Goal: Navigation & Orientation: Find specific page/section

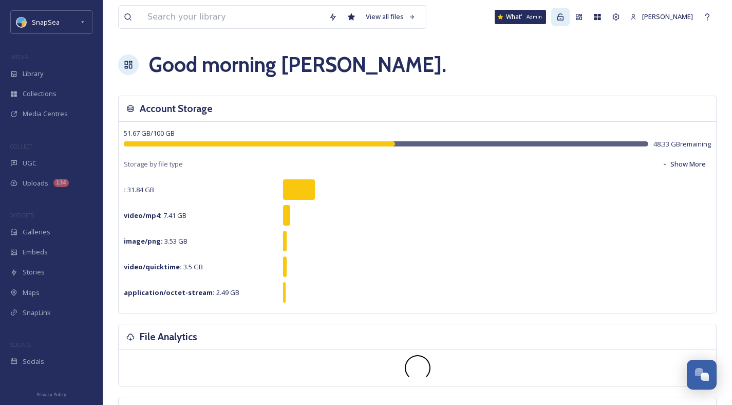
click at [560, 13] on icon at bounding box center [560, 17] width 8 height 8
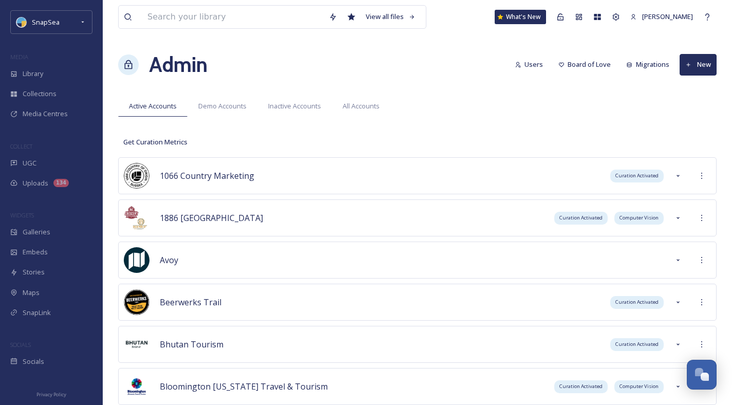
scroll to position [3554, 0]
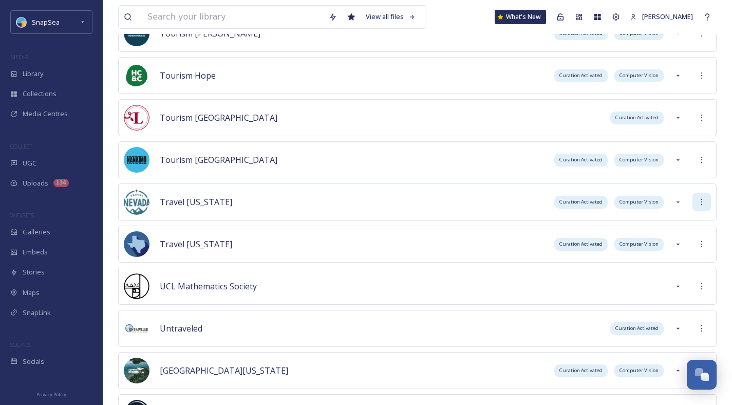
click at [705, 204] on div at bounding box center [701, 202] width 18 height 18
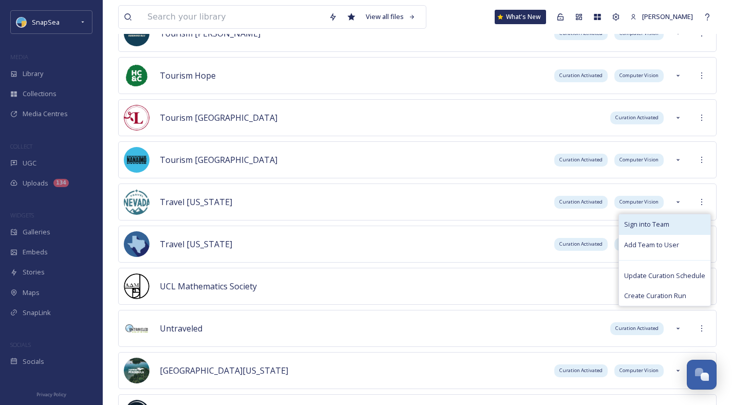
click at [667, 221] on span "Sign into Team" at bounding box center [646, 224] width 45 height 10
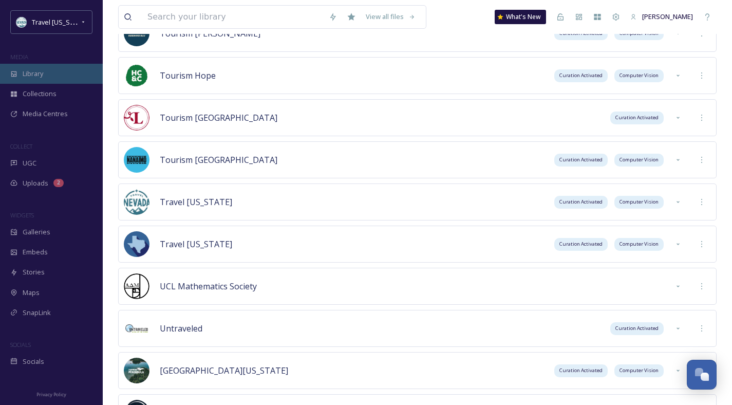
click at [26, 66] on div "Library" at bounding box center [51, 74] width 103 height 20
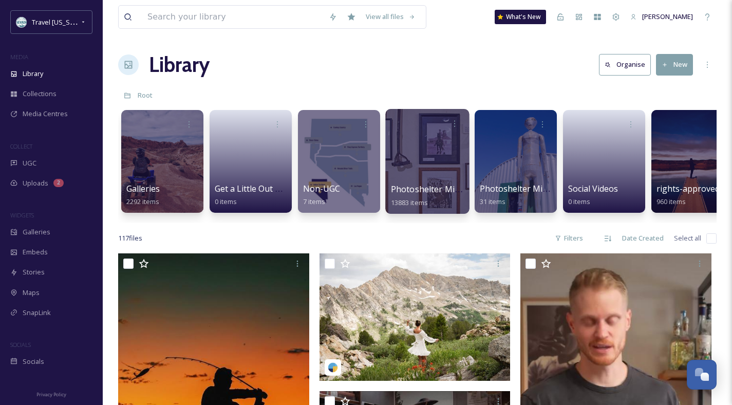
click at [415, 189] on span "Photoshelter Migration" at bounding box center [437, 188] width 93 height 11
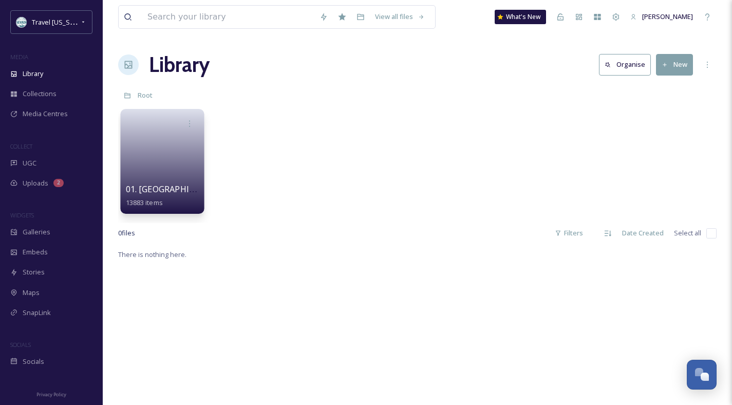
click at [165, 191] on span "01. [GEOGRAPHIC_DATA]" at bounding box center [175, 188] width 98 height 11
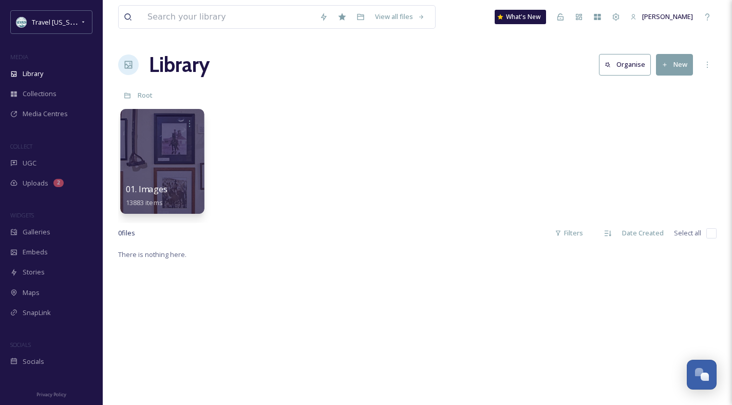
click at [138, 187] on span "01. Images" at bounding box center [147, 188] width 42 height 11
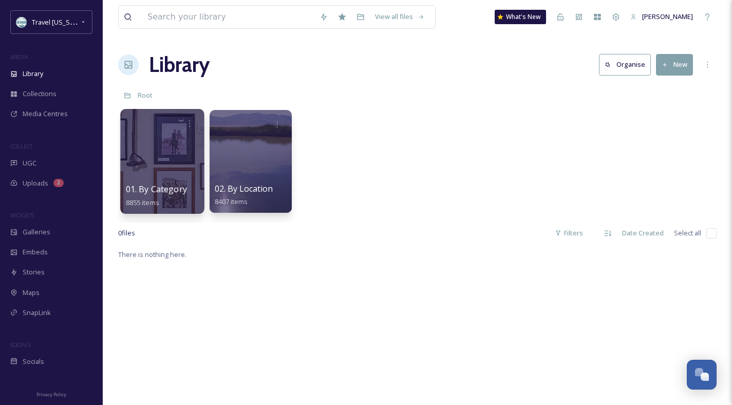
click at [139, 189] on span "01. By Category" at bounding box center [156, 188] width 61 height 11
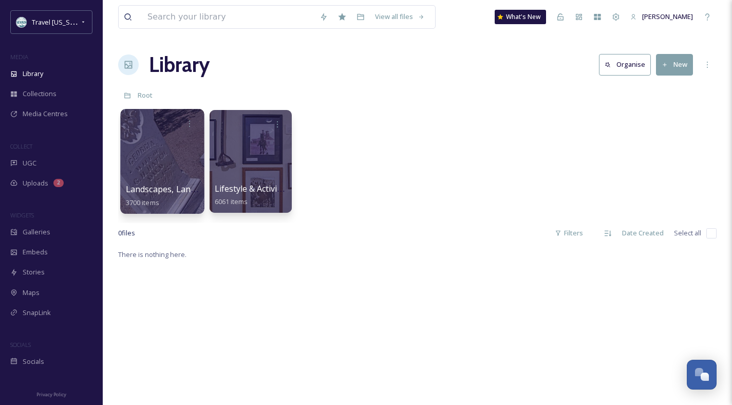
click at [139, 189] on span "Landscapes, Landmarks & Architecture" at bounding box center [202, 188] width 153 height 11
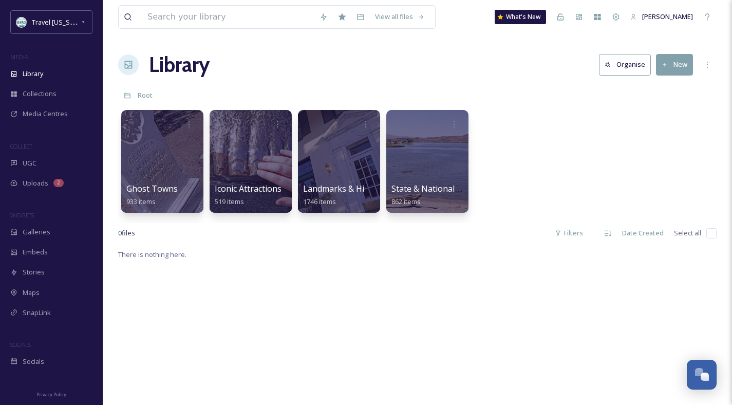
click at [139, 189] on span "Ghost Towns" at bounding box center [151, 188] width 51 height 11
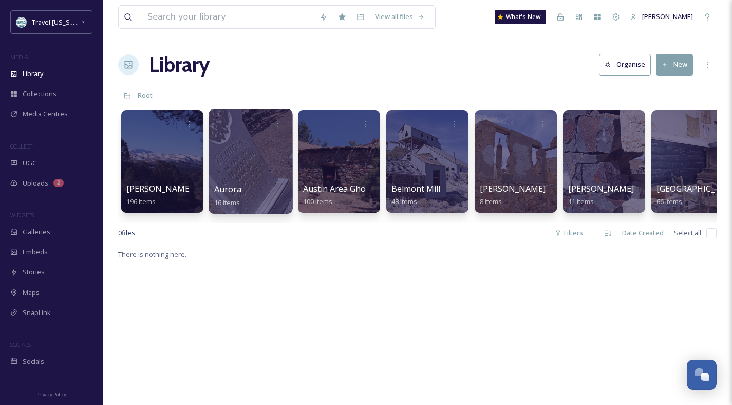
click at [243, 191] on div "Aurora 16 items" at bounding box center [250, 196] width 73 height 26
click at [233, 189] on span "Aurora" at bounding box center [228, 188] width 28 height 11
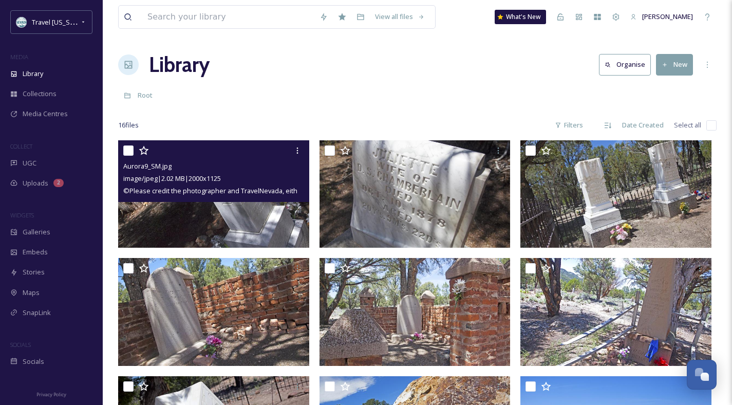
click at [235, 222] on img at bounding box center [213, 193] width 191 height 107
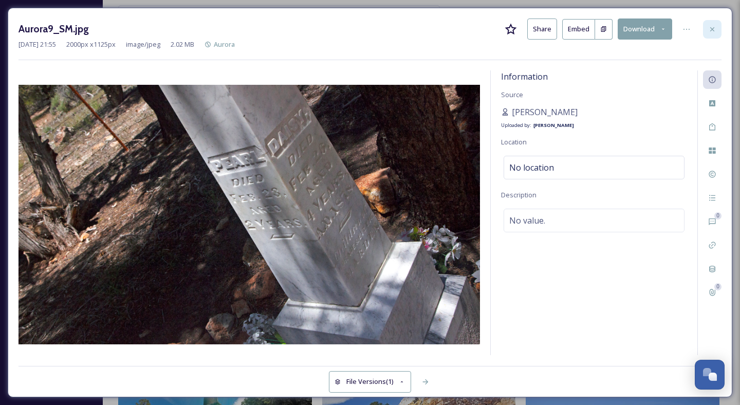
click at [715, 30] on icon at bounding box center [712, 29] width 8 height 8
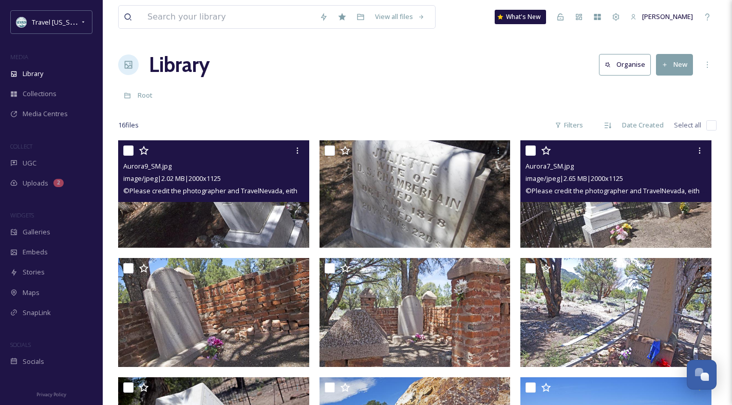
click at [599, 224] on img at bounding box center [615, 193] width 191 height 107
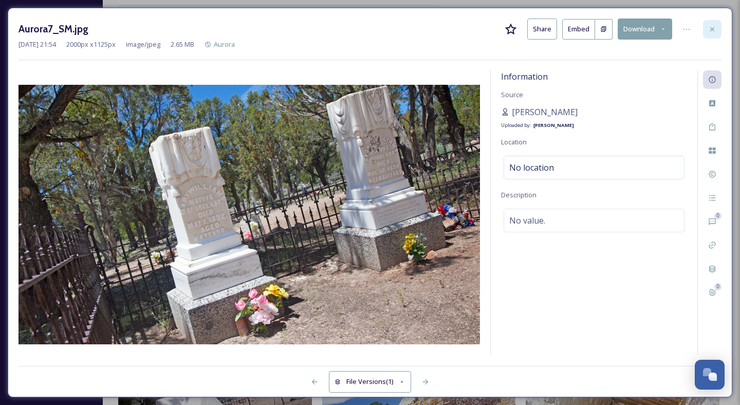
click at [713, 25] on icon at bounding box center [712, 29] width 8 height 8
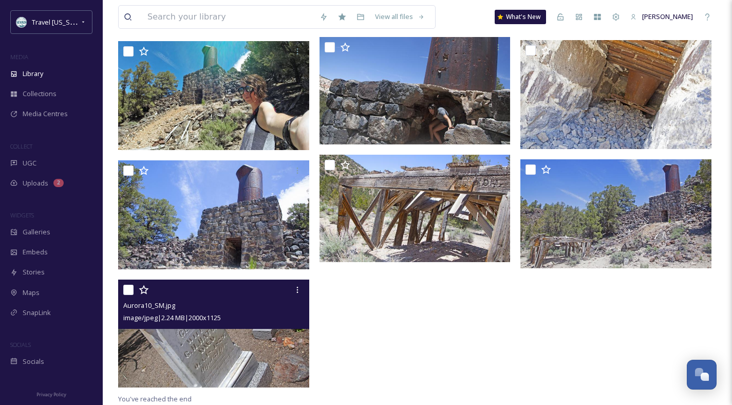
click at [219, 347] on img at bounding box center [213, 332] width 191 height 107
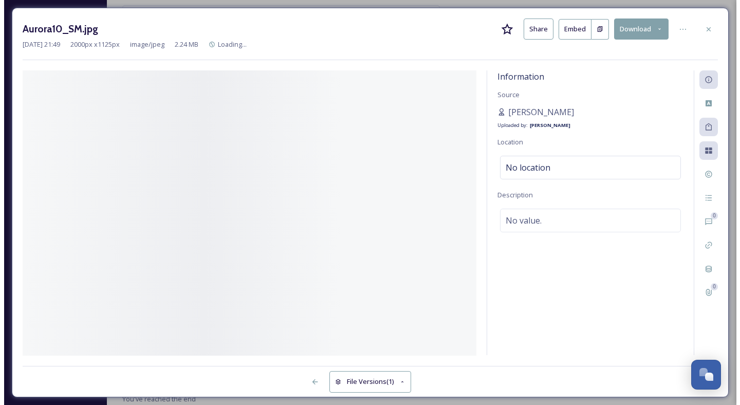
scroll to position [339, 0]
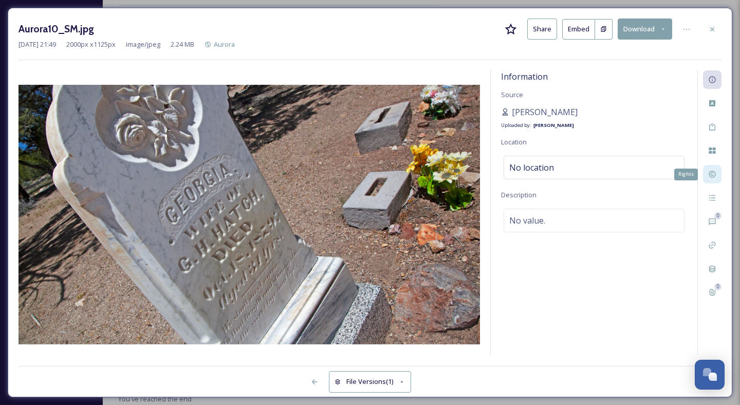
click at [714, 174] on icon at bounding box center [712, 174] width 8 height 8
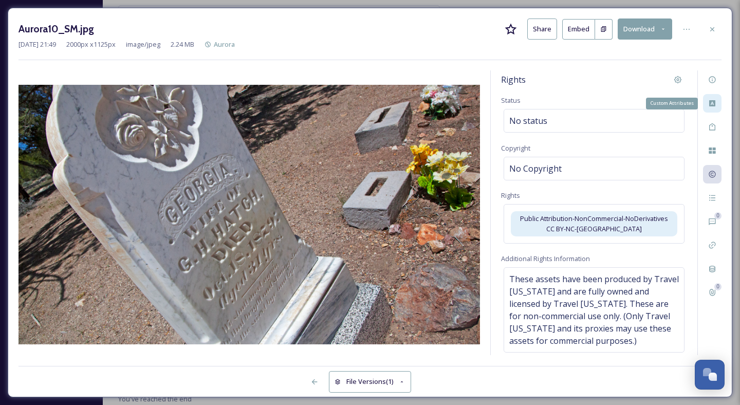
click at [713, 107] on icon at bounding box center [712, 103] width 8 height 8
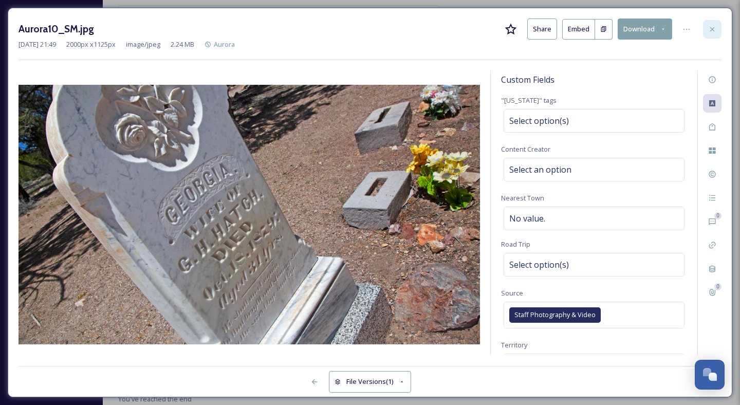
click at [710, 29] on icon at bounding box center [712, 29] width 8 height 8
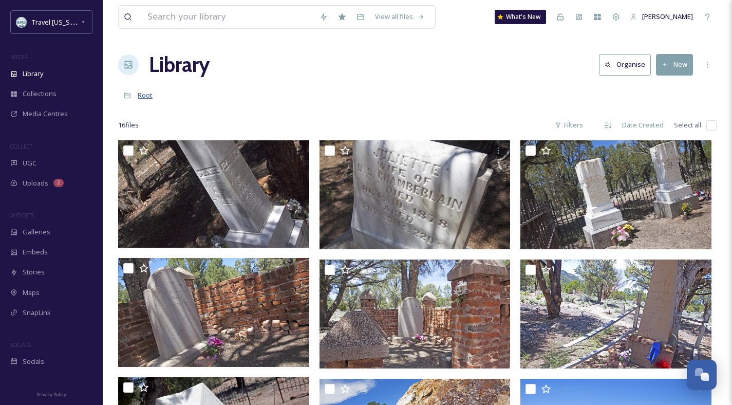
click at [140, 97] on span "Root" at bounding box center [145, 94] width 15 height 9
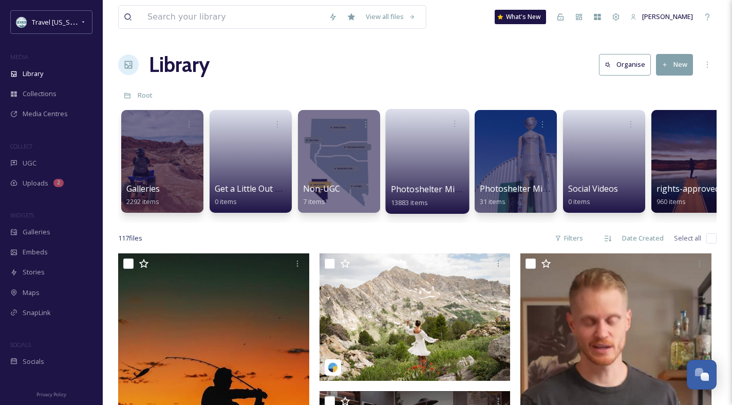
click at [424, 193] on span "Photoshelter Migration" at bounding box center [437, 188] width 93 height 11
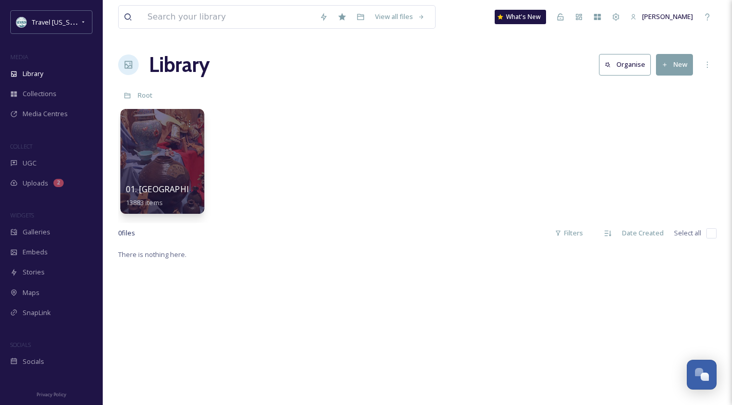
click at [158, 190] on span "01. [GEOGRAPHIC_DATA]" at bounding box center [175, 188] width 98 height 11
click at [140, 190] on span "01. Images" at bounding box center [147, 188] width 42 height 11
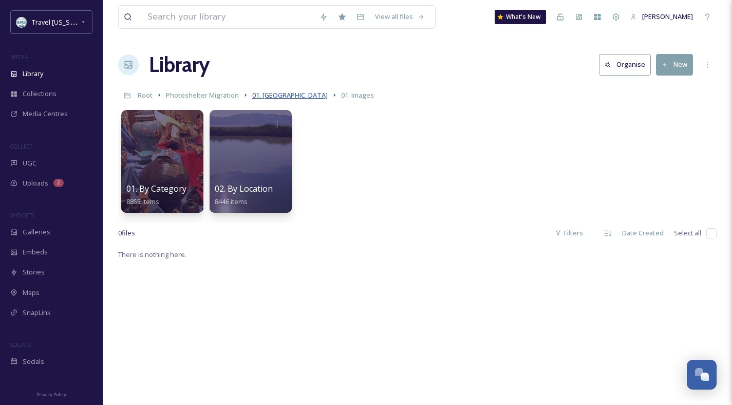
click at [281, 93] on span "01. [GEOGRAPHIC_DATA]" at bounding box center [290, 94] width 76 height 9
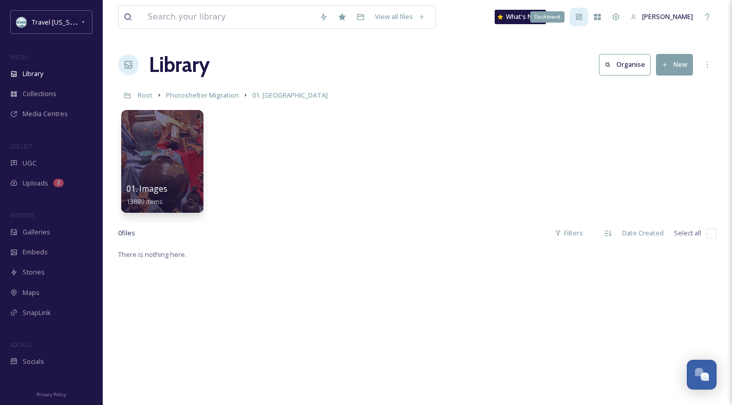
click at [576, 21] on div "Dashboard" at bounding box center [579, 17] width 18 height 18
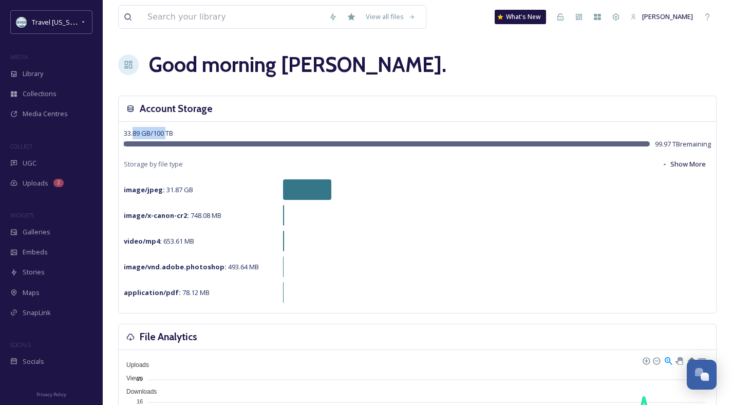
drag, startPoint x: 134, startPoint y: 134, endPoint x: 171, endPoint y: 134, distance: 36.5
click at [171, 134] on span "33.89 GB / 100 TB" at bounding box center [148, 132] width 49 height 9
click at [41, 74] on span "Library" at bounding box center [33, 74] width 21 height 10
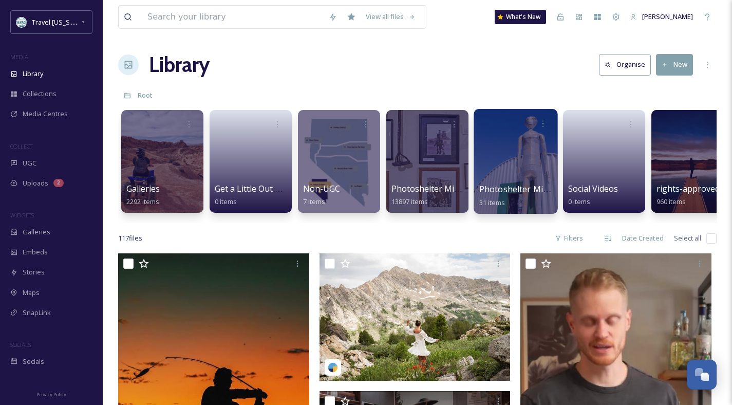
click at [506, 187] on span "Photoshelter Migration (Example)" at bounding box center [546, 188] width 134 height 11
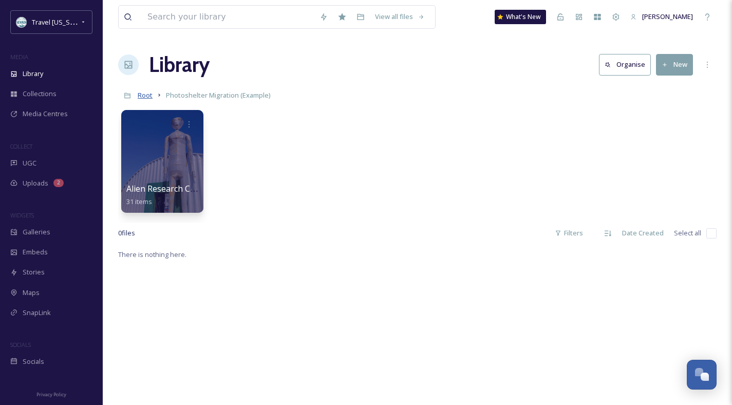
click at [151, 98] on span "Root" at bounding box center [145, 94] width 15 height 9
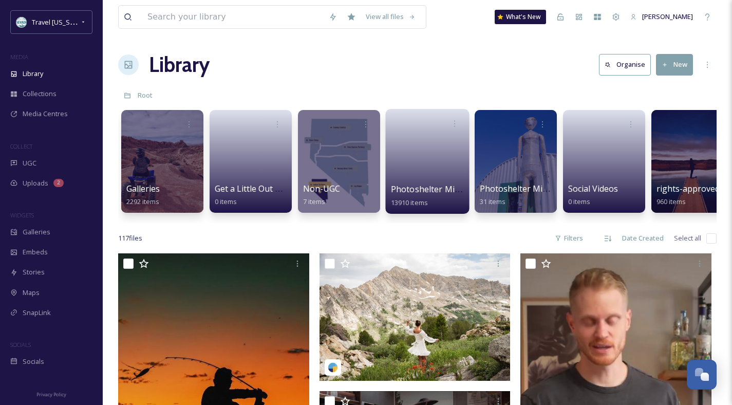
click at [422, 194] on span "Photoshelter Migration" at bounding box center [437, 188] width 93 height 11
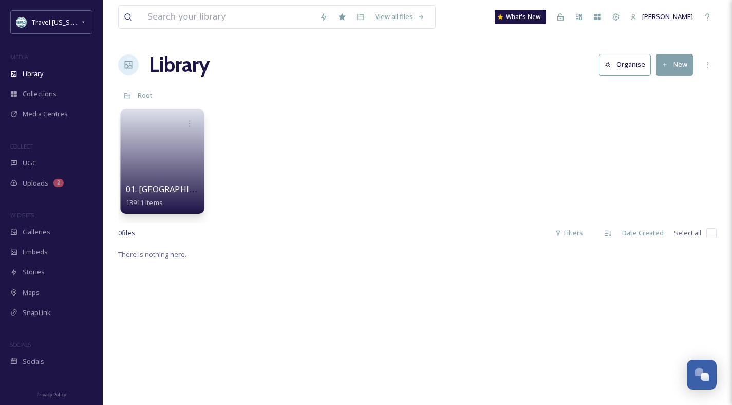
click at [149, 191] on span "01. [GEOGRAPHIC_DATA]" at bounding box center [175, 188] width 98 height 11
